Goal: Task Accomplishment & Management: Use online tool/utility

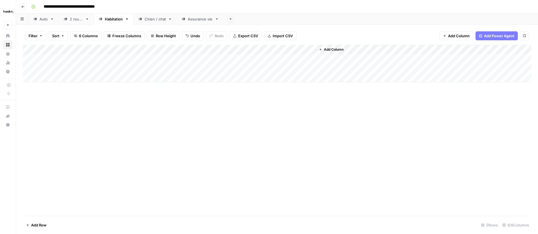
click at [146, 58] on div "Add Column" at bounding box center [277, 64] width 508 height 38
click at [205, 58] on div "Add Column" at bounding box center [277, 64] width 508 height 38
type textarea "**********"
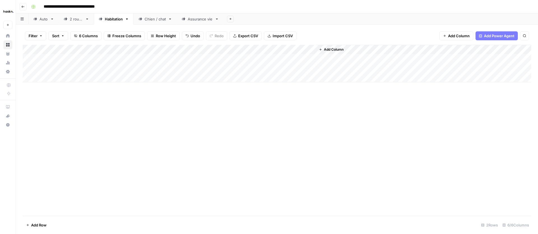
drag, startPoint x: 263, startPoint y: 123, endPoint x: 282, endPoint y: 104, distance: 26.9
click at [263, 123] on div "Add Column" at bounding box center [277, 130] width 508 height 171
click at [289, 58] on div "Add Column" at bounding box center [277, 64] width 508 height 38
click at [311, 58] on div "Add Column" at bounding box center [277, 64] width 508 height 38
click at [209, 59] on div "Add Column" at bounding box center [277, 64] width 508 height 38
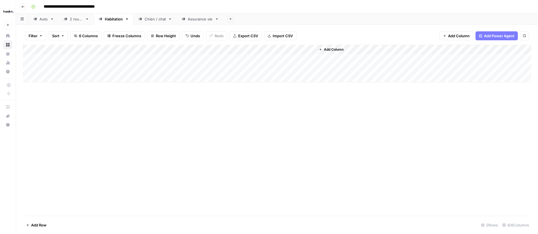
click at [209, 59] on div "Add Column" at bounding box center [277, 64] width 508 height 38
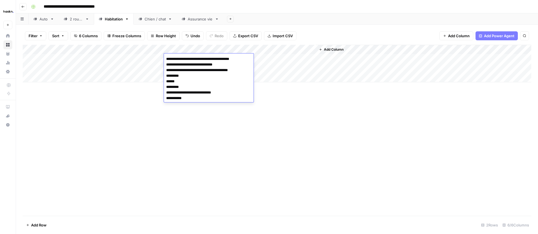
click at [192, 71] on textarea "**********" at bounding box center [209, 78] width 90 height 47
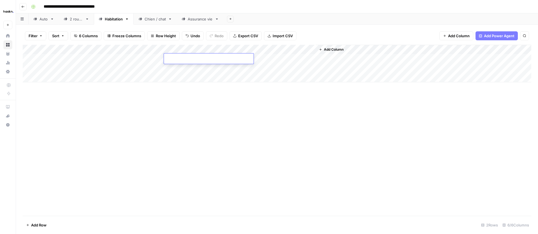
click at [182, 69] on div "Add Column" at bounding box center [277, 64] width 508 height 38
type textarea "**********"
drag, startPoint x: 122, startPoint y: 72, endPoint x: 125, endPoint y: 73, distance: 3.5
click at [123, 73] on div "Add Column" at bounding box center [277, 64] width 508 height 38
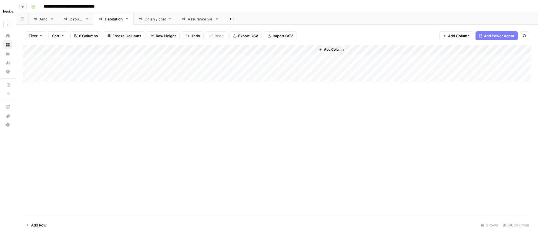
click at [290, 68] on div "Add Column" at bounding box center [277, 64] width 508 height 38
click at [184, 59] on div "Add Column" at bounding box center [277, 64] width 508 height 38
type textarea "**********"
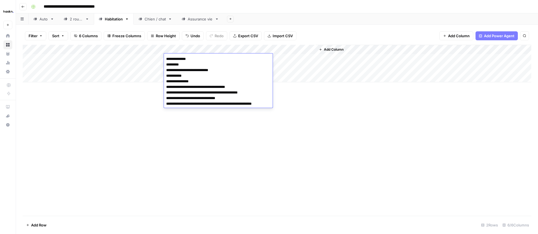
drag, startPoint x: 128, startPoint y: 121, endPoint x: 158, endPoint y: 110, distance: 32.3
click at [129, 121] on div "Add Column" at bounding box center [277, 130] width 508 height 171
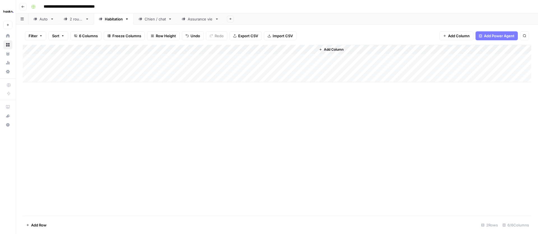
click at [310, 59] on div "Add Column" at bounding box center [277, 64] width 508 height 38
click at [291, 59] on div "Add Column" at bounding box center [277, 64] width 508 height 38
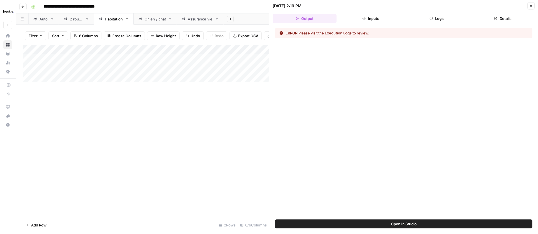
click at [344, 33] on button "Execution Logs" at bounding box center [337, 33] width 27 height 6
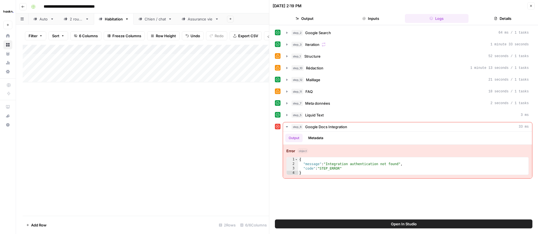
click at [531, 8] on button "Close" at bounding box center [530, 5] width 7 height 7
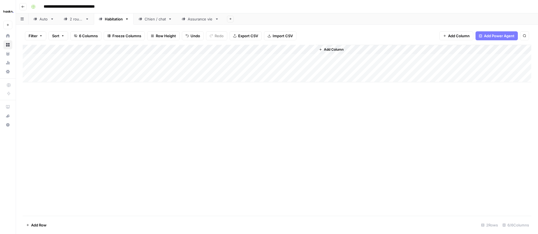
click at [309, 67] on div "Add Column" at bounding box center [277, 64] width 508 height 38
click at [310, 58] on div "Add Column" at bounding box center [277, 64] width 508 height 38
click at [309, 69] on div "Add Column" at bounding box center [277, 64] width 508 height 38
click at [285, 70] on div "Add Column" at bounding box center [277, 64] width 508 height 38
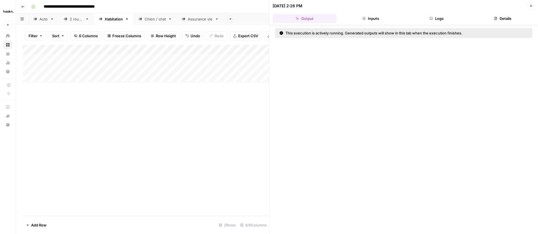
click at [376, 20] on button "Inputs" at bounding box center [370, 18] width 64 height 9
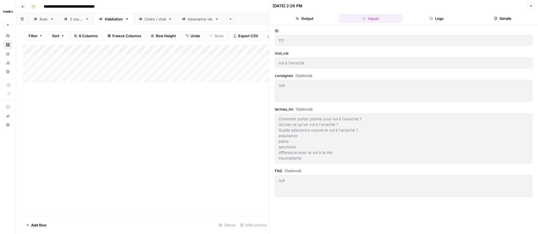
click at [432, 18] on icon "button" at bounding box center [430, 18] width 3 height 3
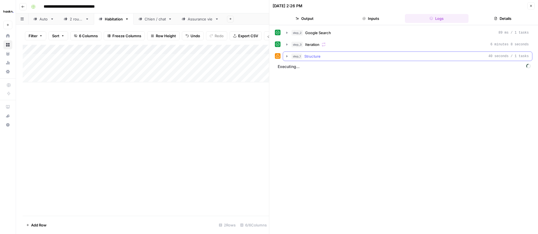
click at [288, 55] on icon "button" at bounding box center [286, 56] width 4 height 4
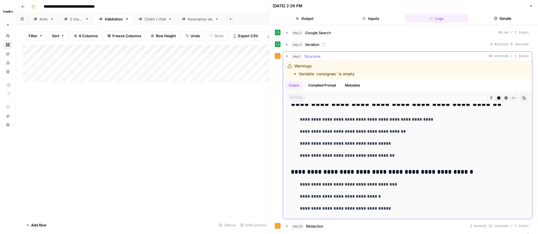
scroll to position [10, 0]
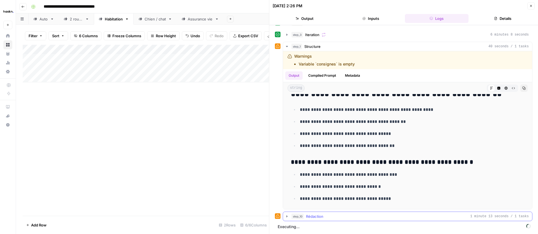
click at [285, 216] on icon "button" at bounding box center [286, 216] width 4 height 4
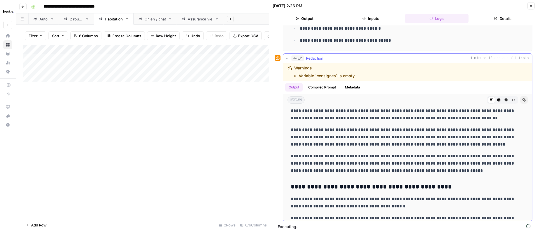
scroll to position [130, 0]
drag, startPoint x: 400, startPoint y: 174, endPoint x: 289, endPoint y: 155, distance: 112.7
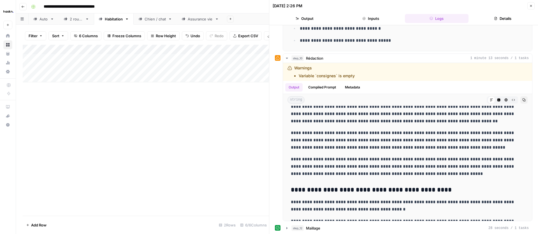
copy p "**********"
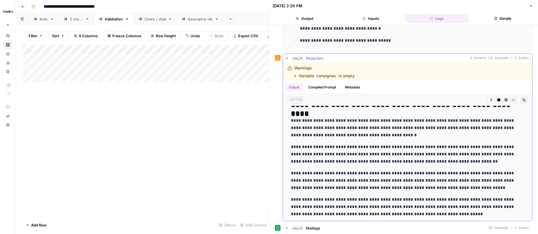
scroll to position [81, 0]
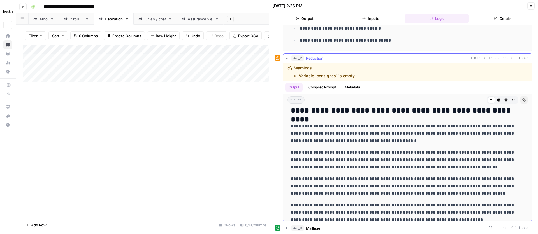
drag, startPoint x: 291, startPoint y: 125, endPoint x: 376, endPoint y: 139, distance: 86.3
click at [376, 139] on p "**********" at bounding box center [407, 134] width 233 height 22
copy p "**********"
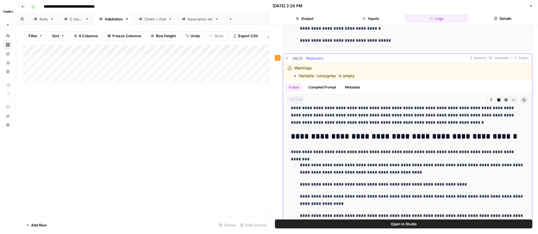
scroll to position [284, 0]
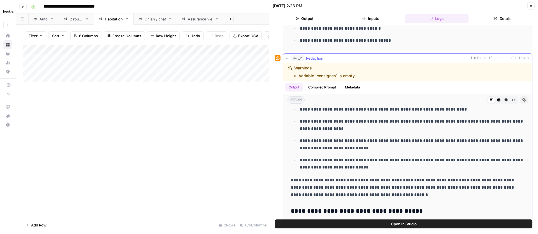
drag, startPoint x: 289, startPoint y: 132, endPoint x: 359, endPoint y: 144, distance: 70.8
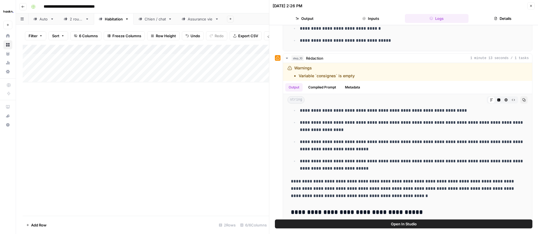
scroll to position [0, 78]
click at [225, 50] on div "Add Column" at bounding box center [146, 64] width 246 height 38
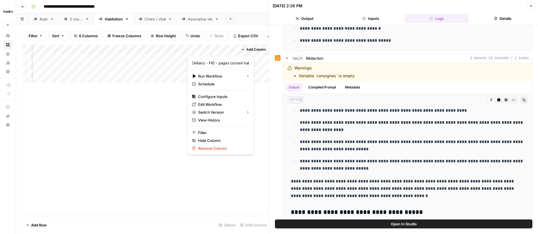
click at [246, 64] on div "Add Column" at bounding box center [253, 64] width 31 height 38
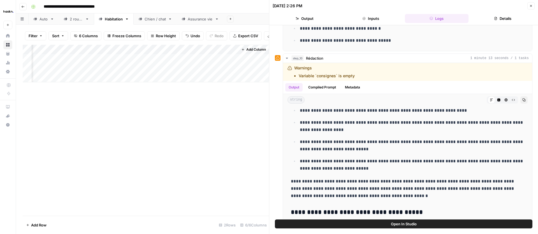
click at [247, 51] on span "Add Column" at bounding box center [256, 49] width 20 height 5
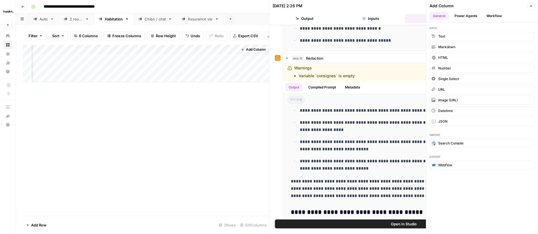
drag, startPoint x: 530, startPoint y: 7, endPoint x: 525, endPoint y: 9, distance: 5.4
click at [530, 7] on icon "button" at bounding box center [530, 5] width 3 height 3
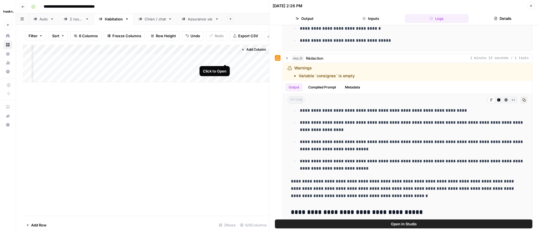
click at [226, 59] on div "Add Column" at bounding box center [146, 64] width 246 height 38
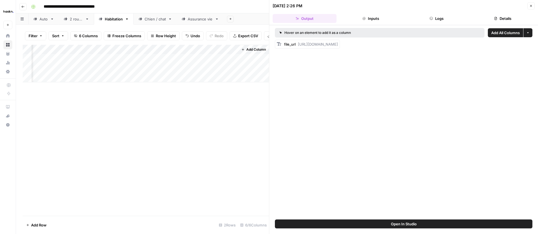
click at [225, 51] on div "Add Column" at bounding box center [146, 64] width 246 height 38
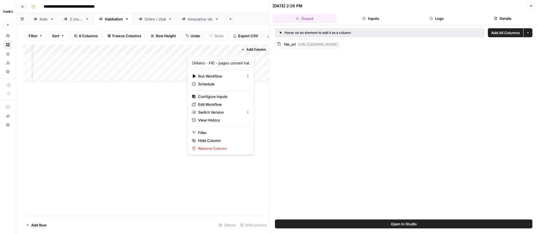
click at [497, 32] on span "Add All Columns" at bounding box center [505, 33] width 29 height 6
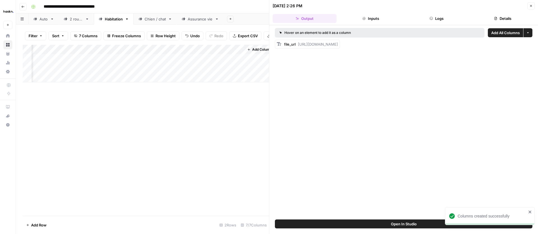
scroll to position [0, 128]
click at [530, 3] on button "Close" at bounding box center [530, 5] width 7 height 7
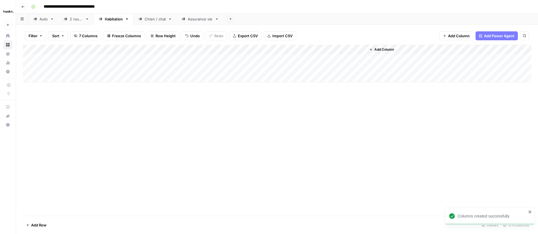
click at [324, 68] on div "Add Column" at bounding box center [277, 64] width 508 height 38
click at [360, 68] on div "Add Column" at bounding box center [277, 64] width 508 height 38
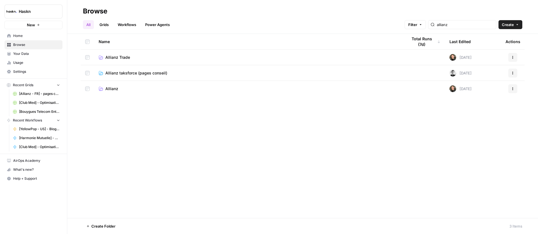
click at [130, 73] on span "Allianz taksforce (pages conseil)" at bounding box center [136, 73] width 62 height 6
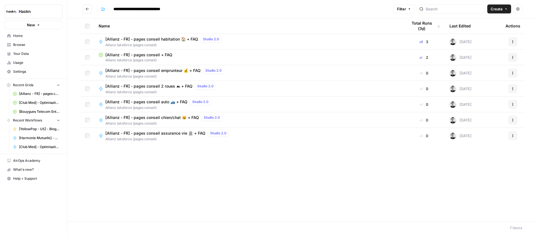
click at [140, 39] on span "[Allianz - FR] - pages conseil habitation 🏠 + FAQ" at bounding box center [151, 39] width 93 height 6
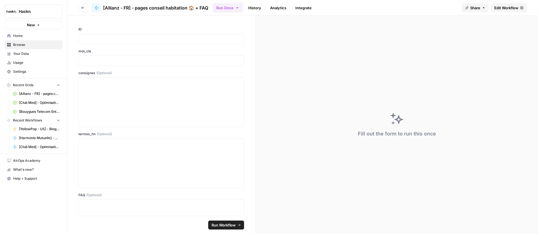
click at [496, 11] on link "Edit Workflow" at bounding box center [509, 7] width 36 height 9
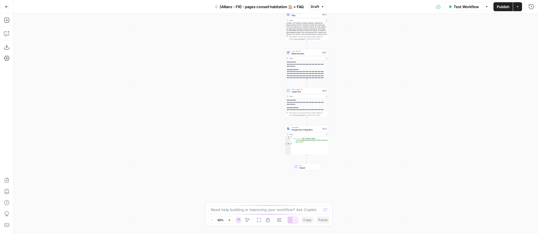
type textarea "**********"
click at [310, 141] on div "{ "file_url" : "https://docs.google.com/document /d/177PoRSMiU4Ug0i28E7G0gS14TI…" at bounding box center [309, 147] width 38 height 22
click at [313, 129] on span "Google Docs Integration" at bounding box center [305, 129] width 29 height 3
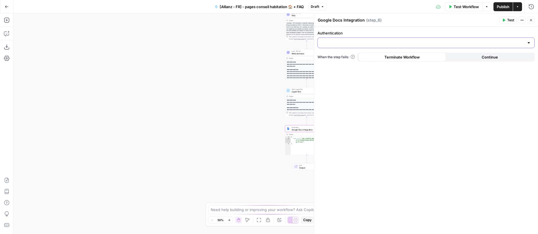
click at [386, 43] on input "Authentication" at bounding box center [422, 43] width 203 height 6
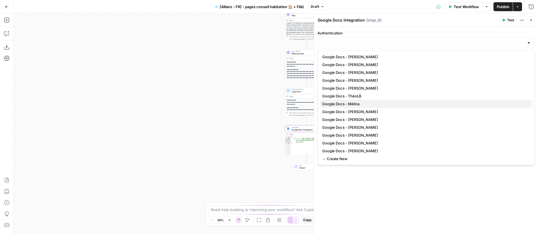
click at [389, 105] on span "Google Docs - Mélina" at bounding box center [424, 104] width 205 height 6
type input "Google Docs - Mélina"
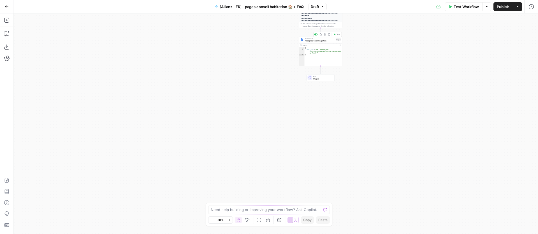
click at [323, 41] on span "Google Docs Integration" at bounding box center [319, 40] width 29 height 3
click at [433, 45] on input "Authentication" at bounding box center [422, 43] width 203 height 6
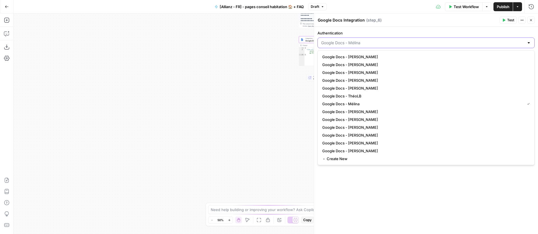
click at [433, 45] on input "Authentication" at bounding box center [422, 43] width 203 height 6
type input "Google Docs - Mélina"
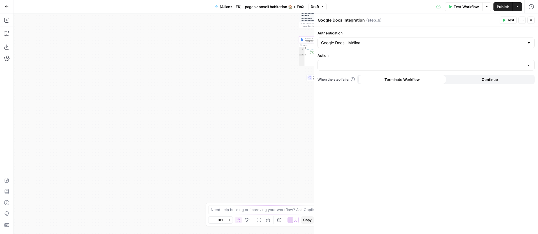
drag, startPoint x: 233, startPoint y: 66, endPoint x: 236, endPoint y: 66, distance: 3.1
click at [233, 66] on div "Workflow Set Inputs Inputs Google Search Google Search Step 2 Output Copy 1 2 3…" at bounding box center [275, 123] width 524 height 221
click at [382, 73] on form "Authentication Google Docs - Mélina Action When the step fails: Terminate Workf…" at bounding box center [426, 130] width 224 height 207
click at [381, 72] on form "Authentication Google Docs - Mélina Action When the step fails: Terminate Workf…" at bounding box center [426, 130] width 224 height 207
click at [382, 69] on div at bounding box center [425, 65] width 217 height 11
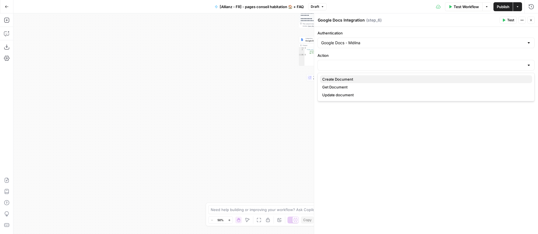
click at [373, 80] on span "Create Document" at bounding box center [424, 79] width 205 height 6
type input "Create Document"
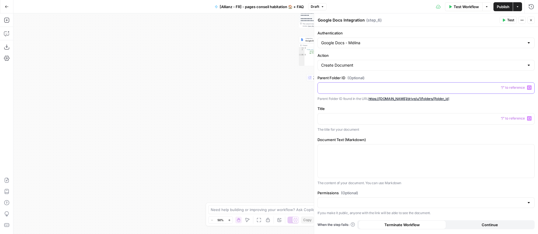
click at [356, 87] on p at bounding box center [426, 88] width 210 height 6
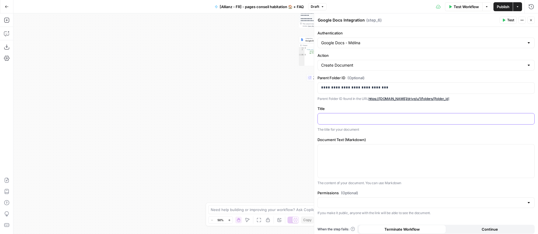
click at [344, 120] on p at bounding box center [426, 119] width 210 height 6
click at [527, 119] on icon "button" at bounding box center [528, 118] width 3 height 3
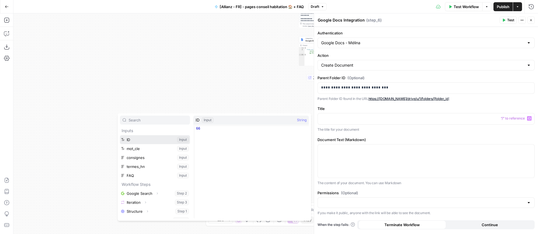
click at [186, 139] on button "Select variable ID" at bounding box center [155, 139] width 70 height 9
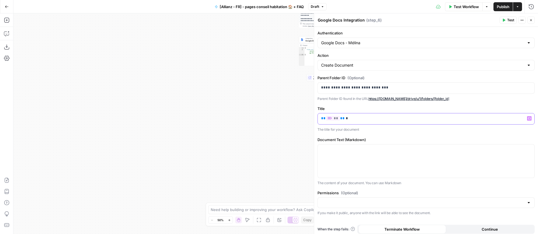
click at [528, 118] on icon "button" at bounding box center [528, 118] width 3 height 3
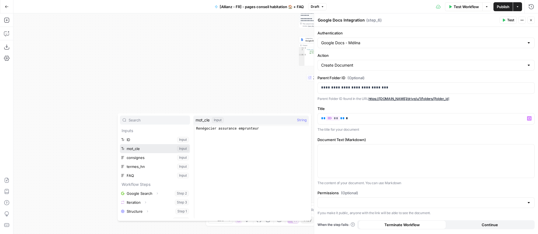
click at [181, 149] on button "Select variable mot_cle" at bounding box center [155, 148] width 70 height 9
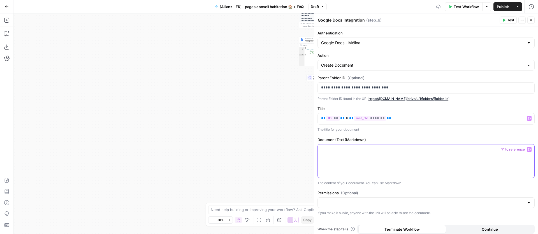
click at [420, 157] on div at bounding box center [425, 160] width 216 height 33
click at [527, 150] on icon "button" at bounding box center [528, 149] width 3 height 3
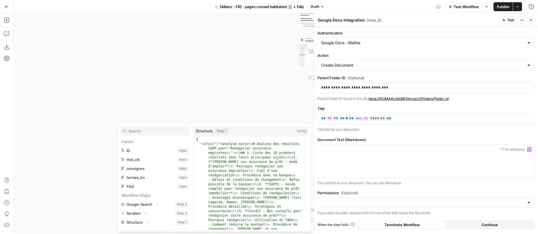
scroll to position [78, 0]
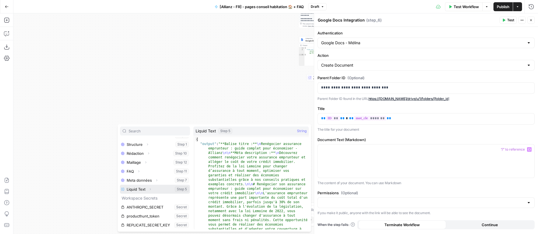
click at [151, 188] on icon "button" at bounding box center [149, 189] width 3 height 3
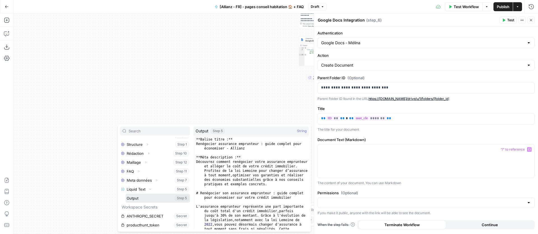
click at [132, 199] on button "Select variable Output" at bounding box center [157, 198] width 64 height 9
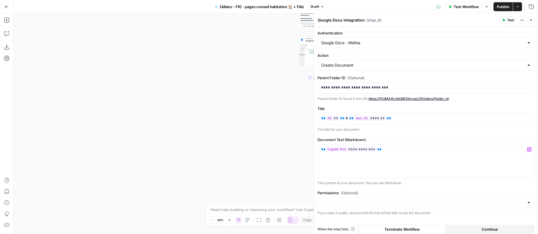
click at [499, 9] on span "Publish" at bounding box center [502, 7] width 13 height 6
click at [532, 22] on icon "button" at bounding box center [530, 19] width 3 height 3
